Goal: Navigation & Orientation: Find specific page/section

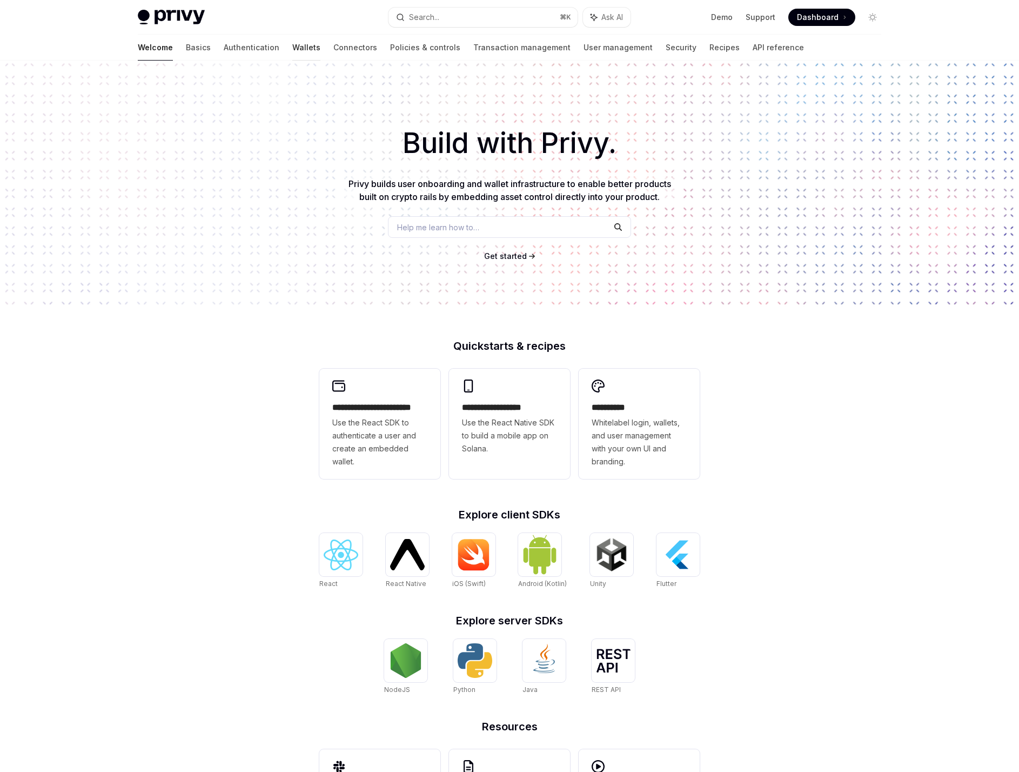
click at [292, 51] on link "Wallets" at bounding box center [306, 48] width 28 height 26
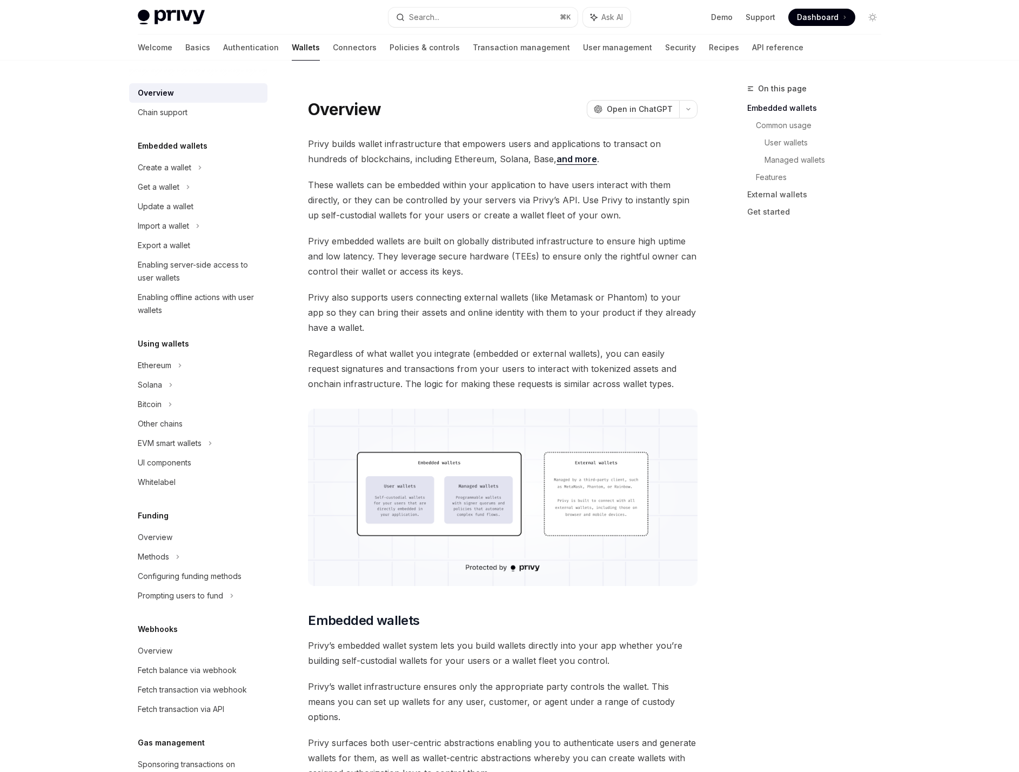
click at [177, 12] on img at bounding box center [171, 17] width 67 height 15
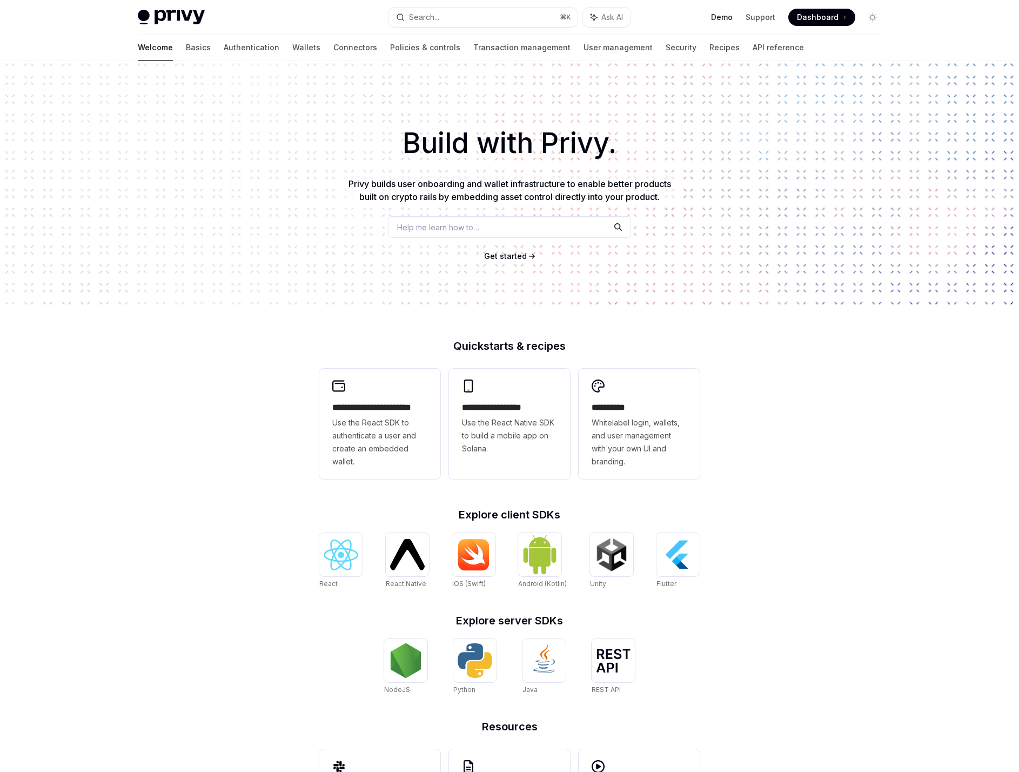
click at [729, 16] on link "Demo" at bounding box center [722, 17] width 22 height 11
click at [163, 13] on img at bounding box center [171, 17] width 67 height 15
type textarea "*"
